Goal: Contribute content

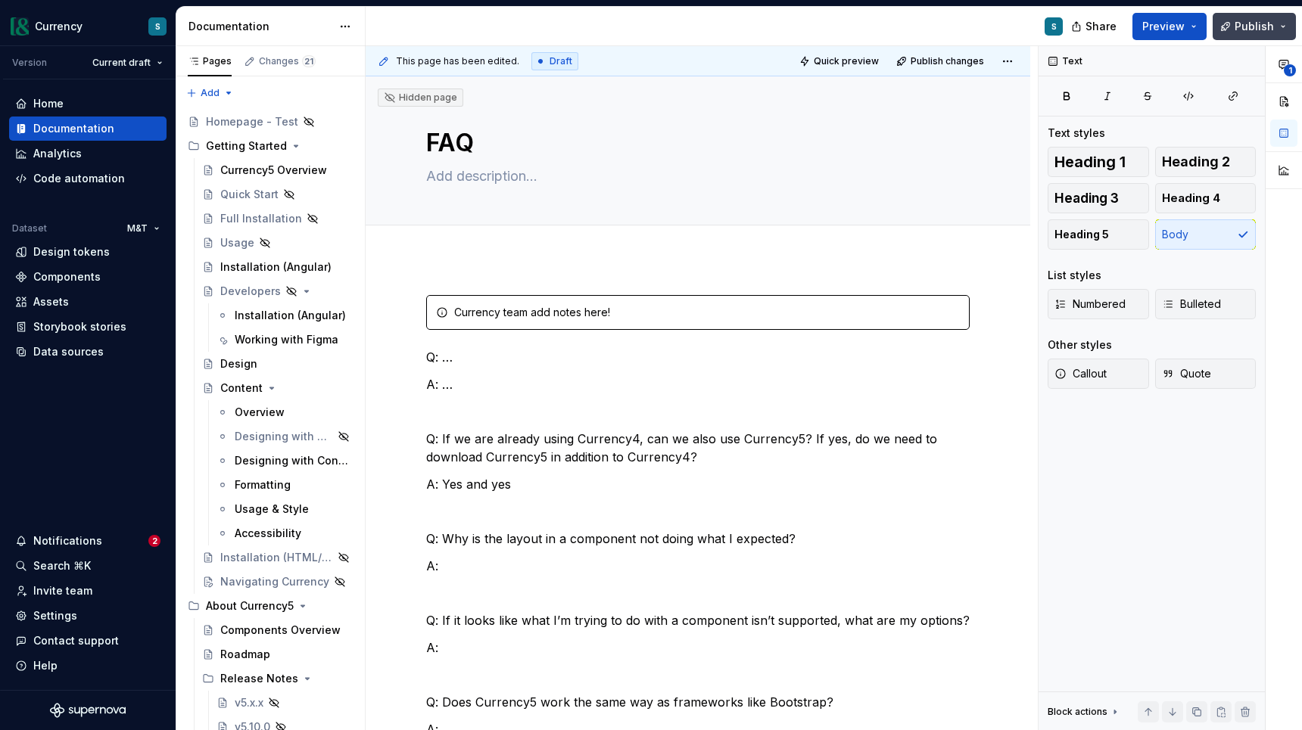
click at [1285, 24] on button "Publish" at bounding box center [1253, 26] width 83 height 27
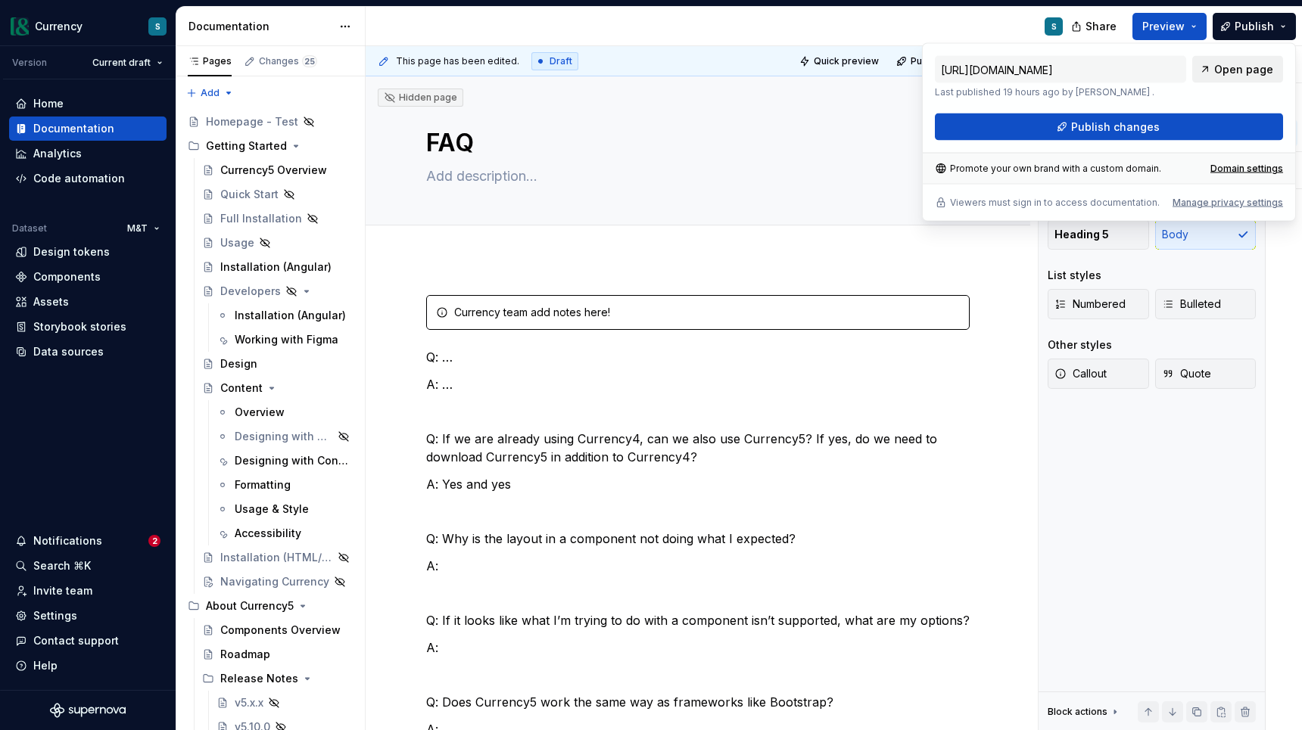
click at [1225, 70] on span "Open page" at bounding box center [1243, 69] width 59 height 15
click at [70, 129] on div "Documentation" at bounding box center [73, 128] width 81 height 15
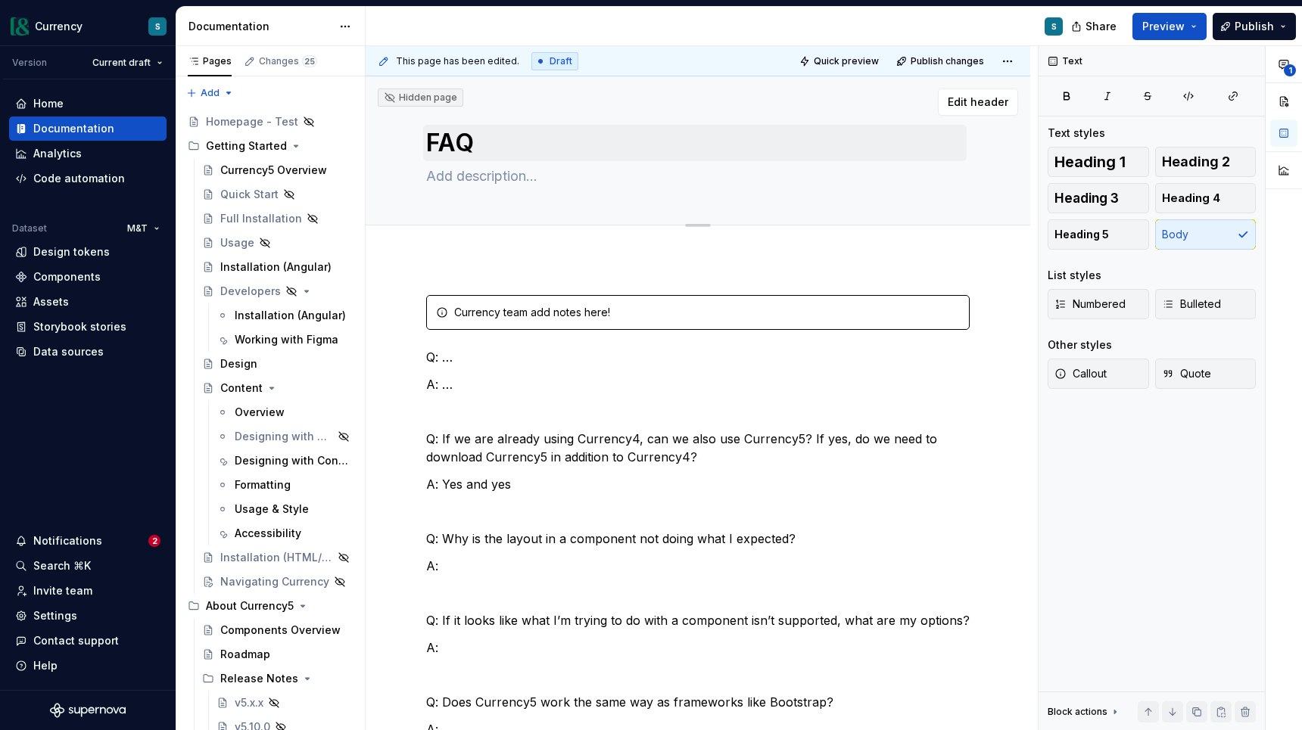
type textarea "*"
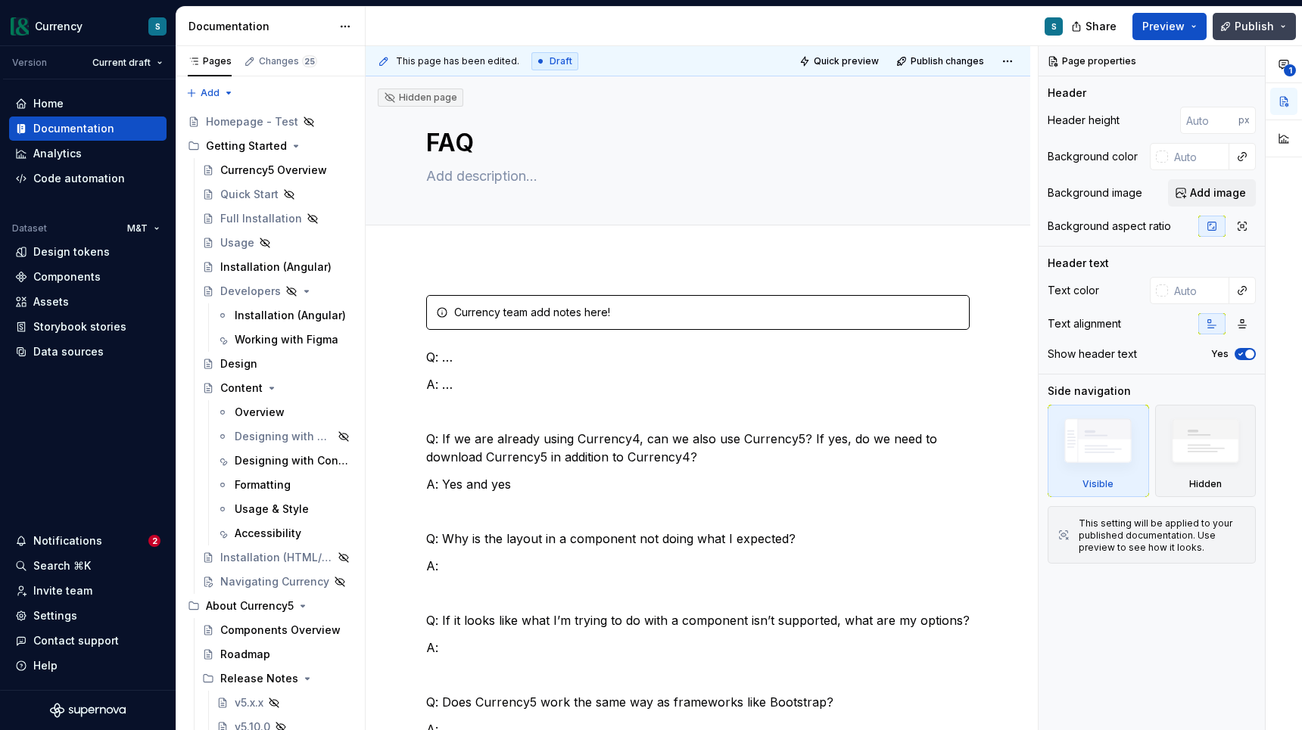
click at [1252, 19] on span "Publish" at bounding box center [1253, 26] width 39 height 15
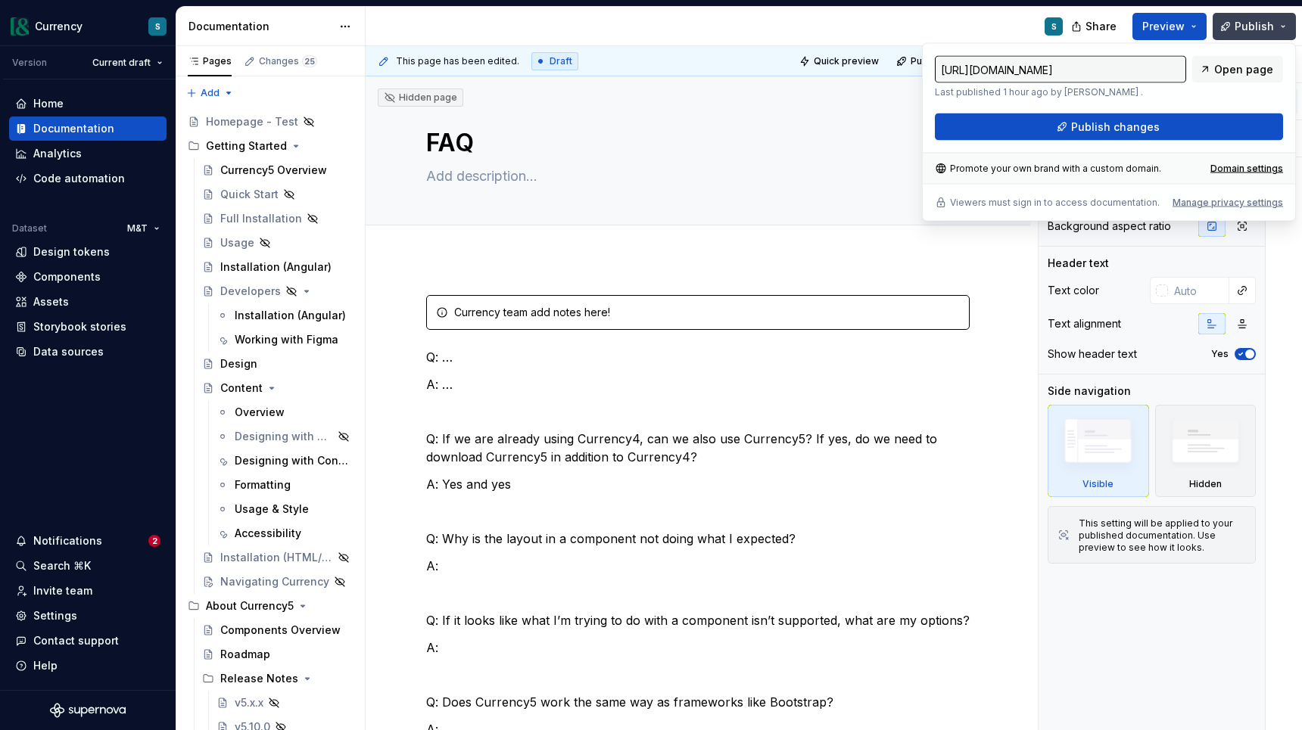
click at [1215, 67] on link "Open page" at bounding box center [1237, 69] width 91 height 27
type textarea "*"
